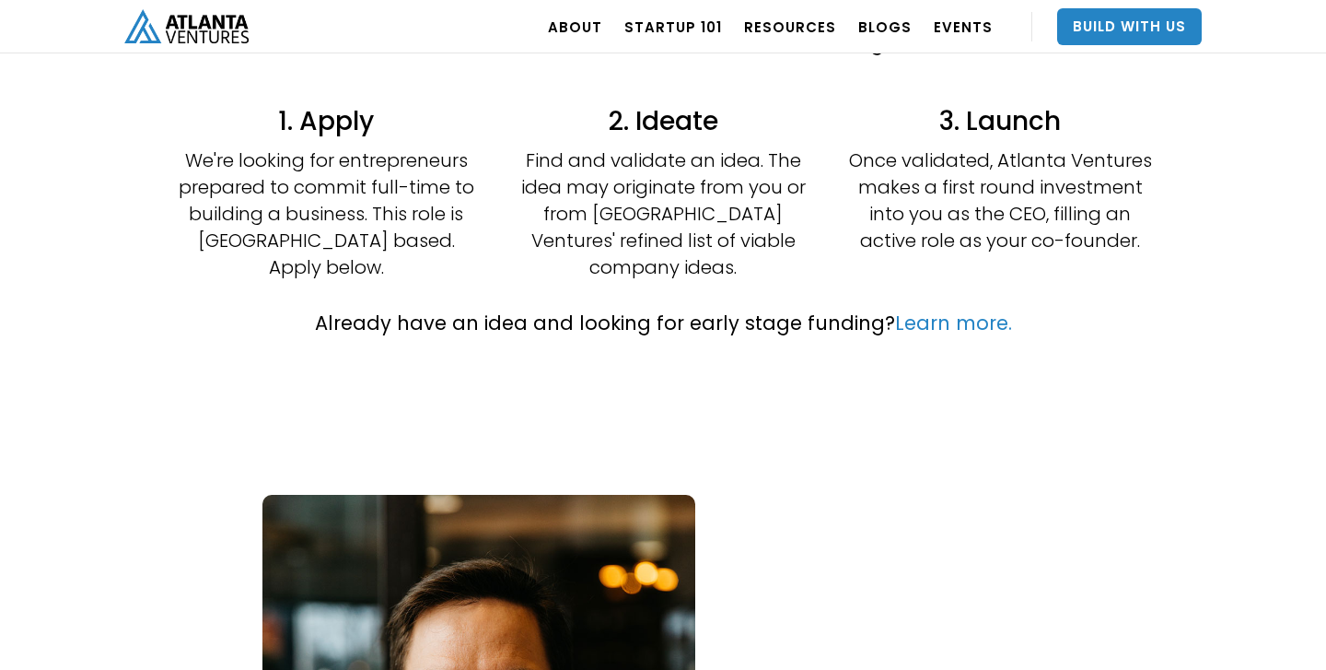
scroll to position [380, 0]
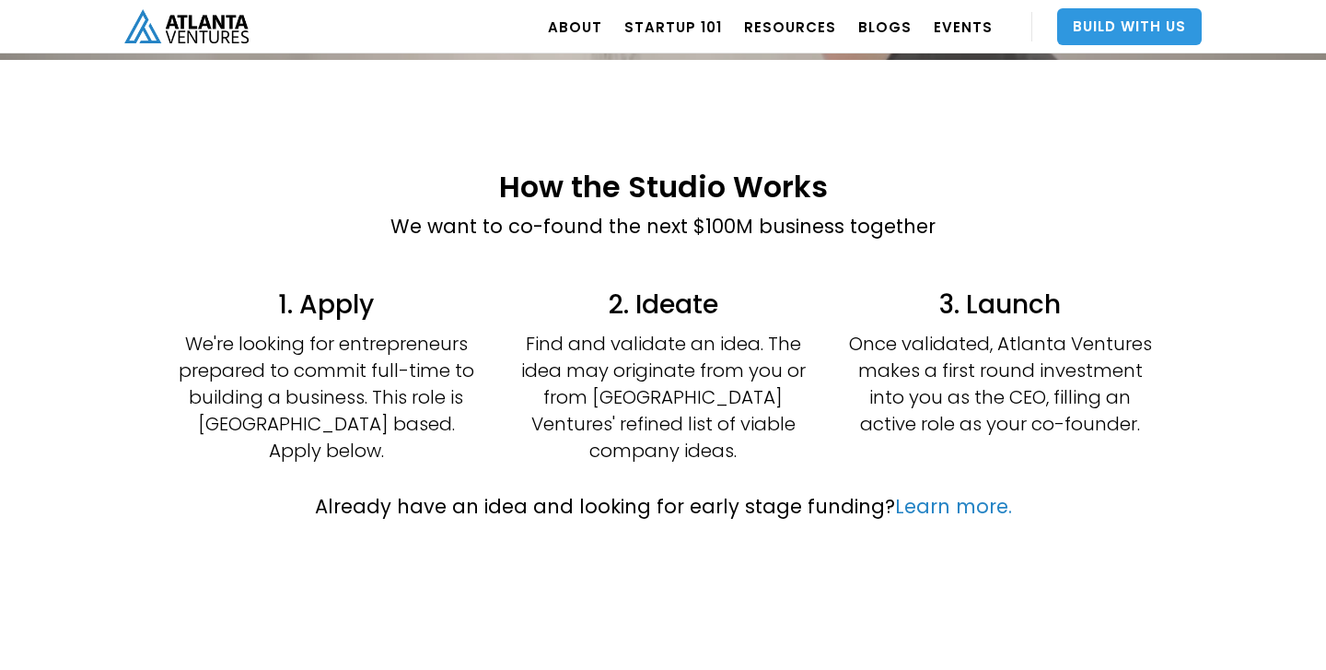
click at [1111, 11] on link "Build With Us" at bounding box center [1129, 26] width 145 height 37
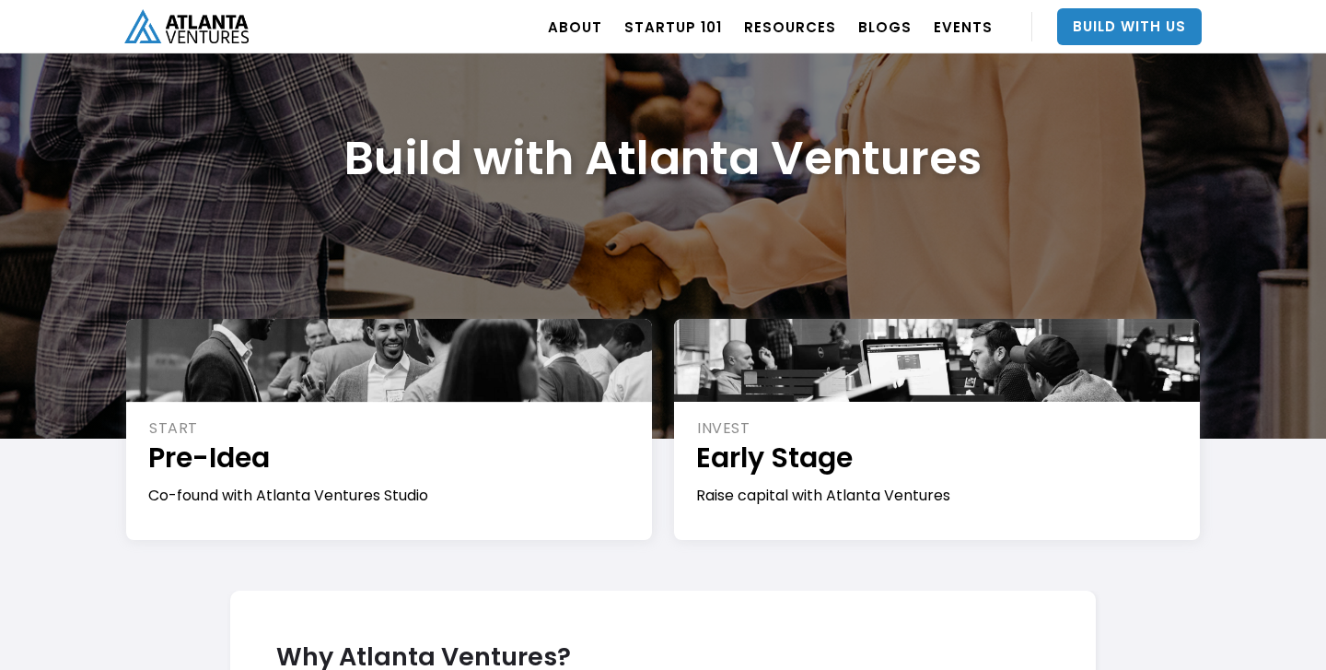
scroll to position [146, 0]
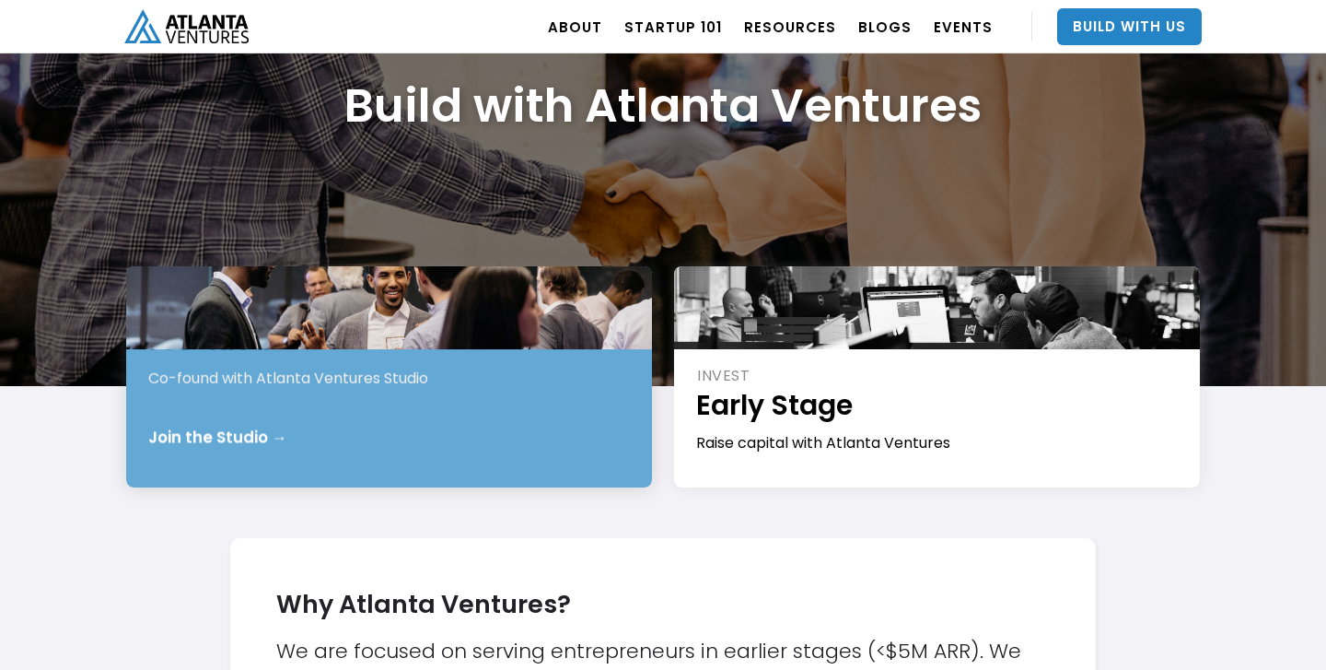
click at [248, 384] on div "START Pre-Idea Co-found with Atlanta Ventures Studio Join the Studio →" at bounding box center [389, 376] width 526 height 221
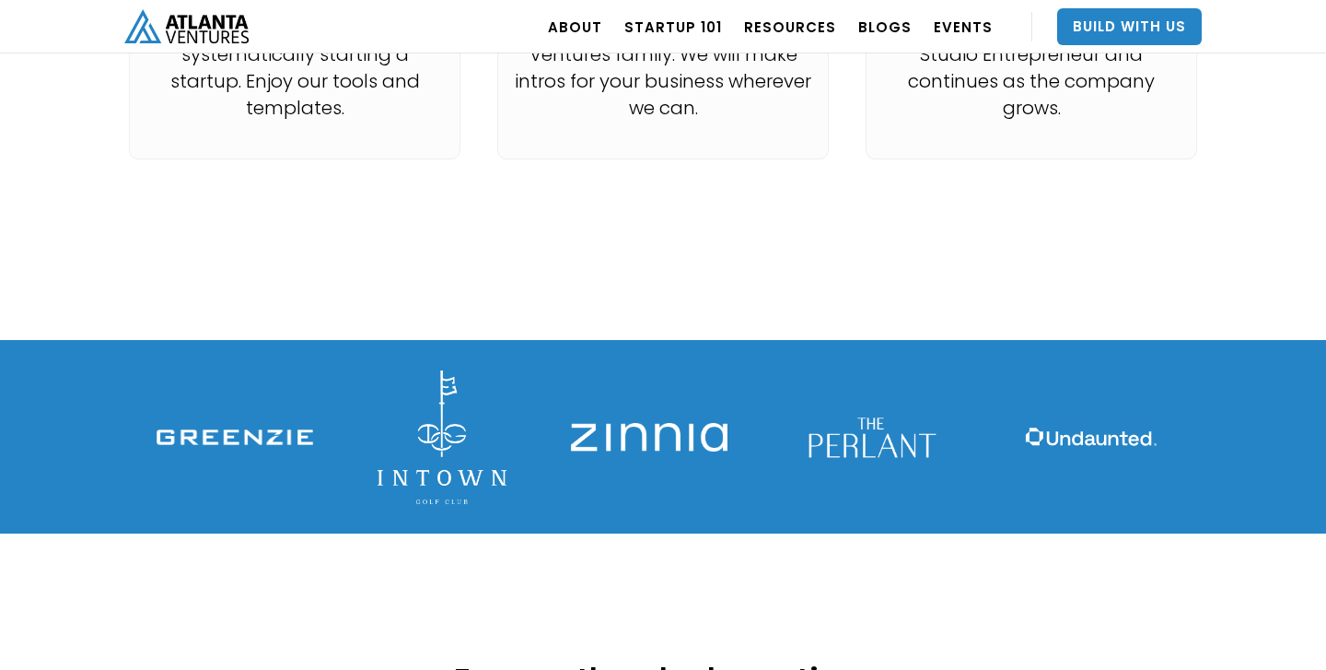
scroll to position [3111, 0]
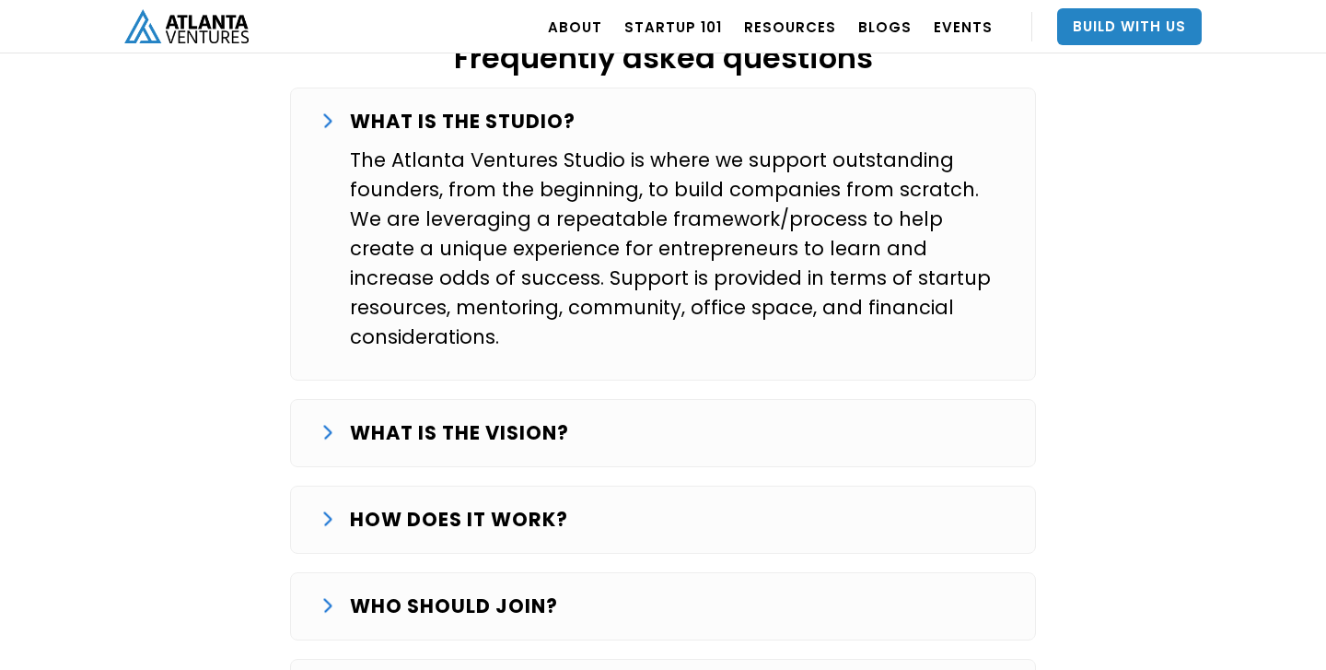
click at [345, 485] on div "HOW DOES IT WORK? The Studio journey starts with finding and validating an idea…" at bounding box center [663, 519] width 746 height 68
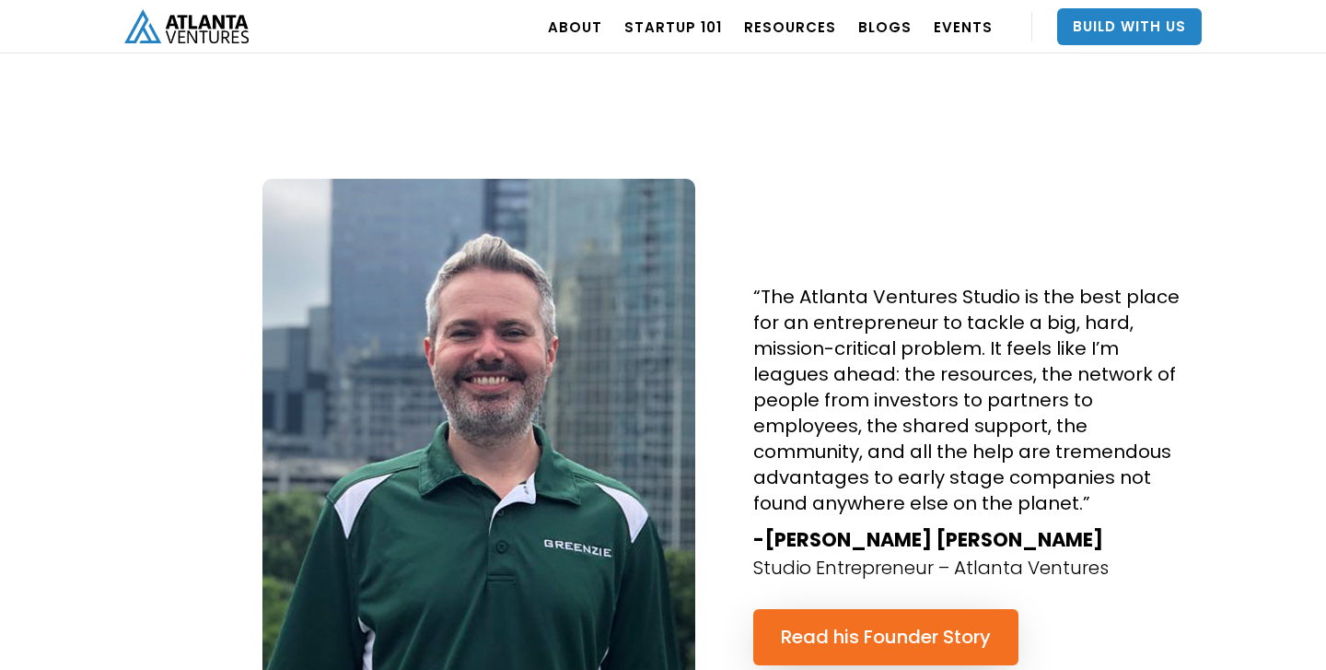
scroll to position [3391, 0]
